Goal: Task Accomplishment & Management: Manage account settings

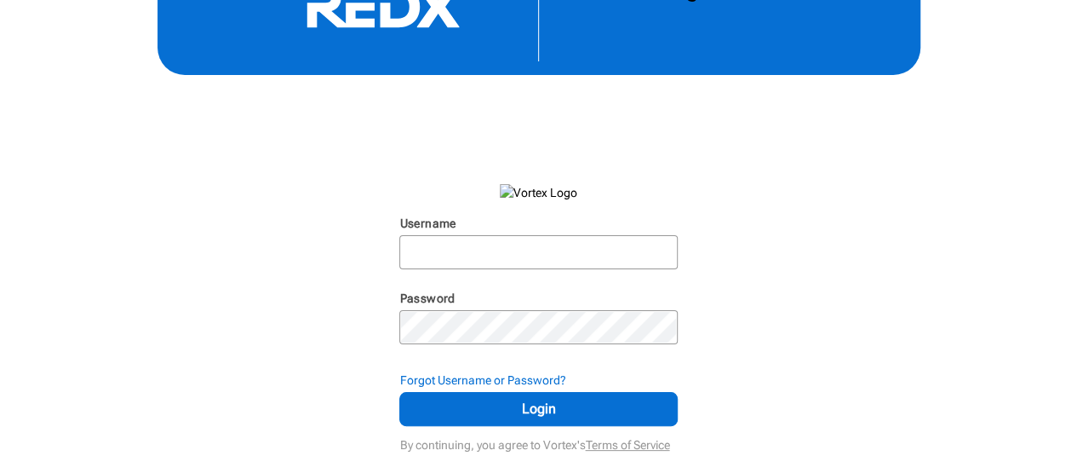
scroll to position [61, 0]
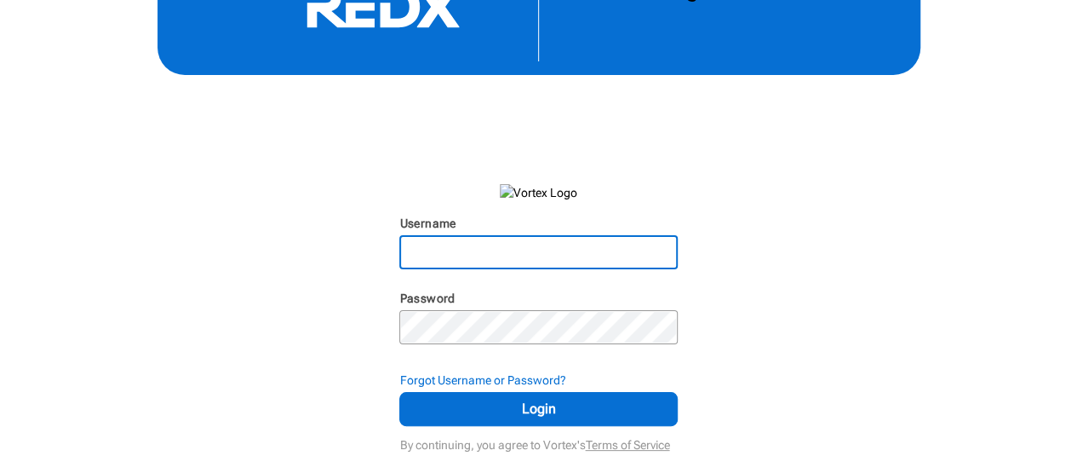
click at [443, 250] on input "Username" at bounding box center [538, 252] width 274 height 31
type input "[EMAIL_ADDRESS][DOMAIN_NAME]"
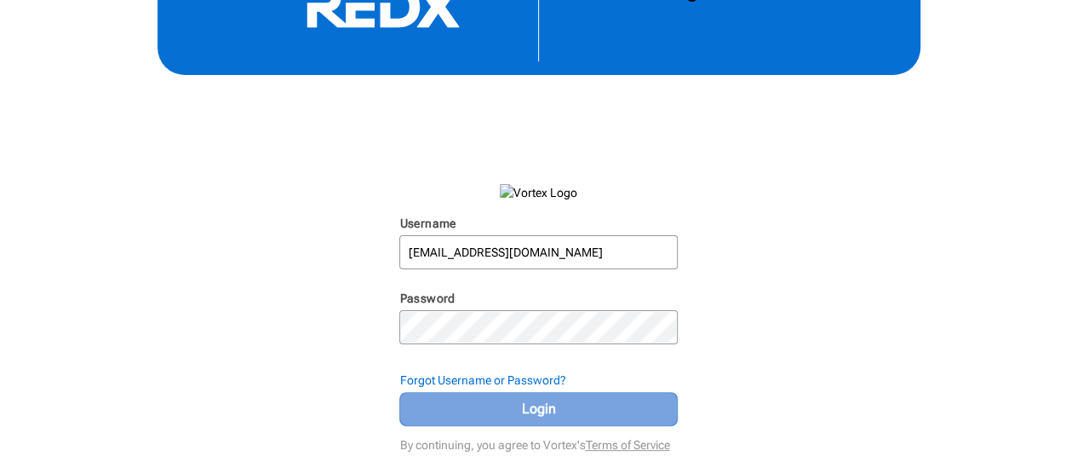
click at [555, 405] on span "Login" at bounding box center [538, 409] width 235 height 20
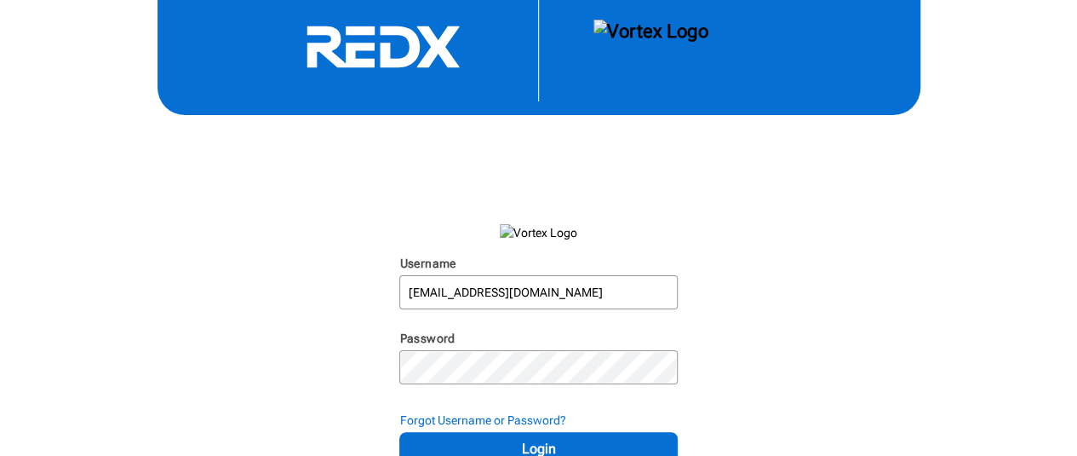
scroll to position [0, 0]
